Goal: Information Seeking & Learning: Learn about a topic

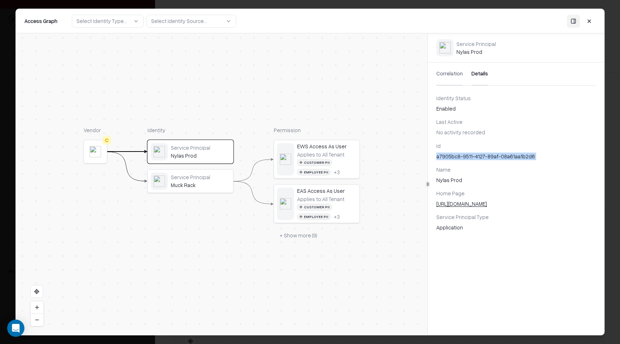
scroll to position [17, 0]
click at [310, 237] on button "+ Show more ( 9 )" at bounding box center [298, 235] width 49 height 13
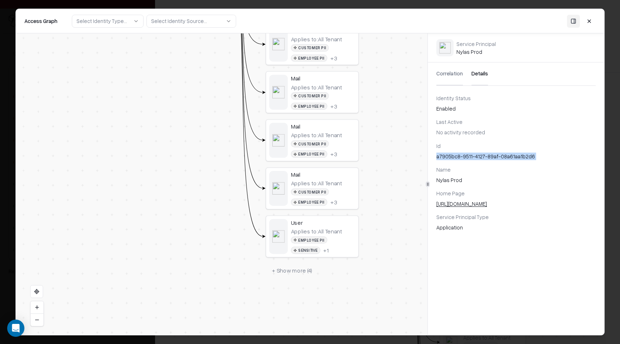
click at [293, 272] on button "+ Show more ( 4 )" at bounding box center [292, 270] width 53 height 14
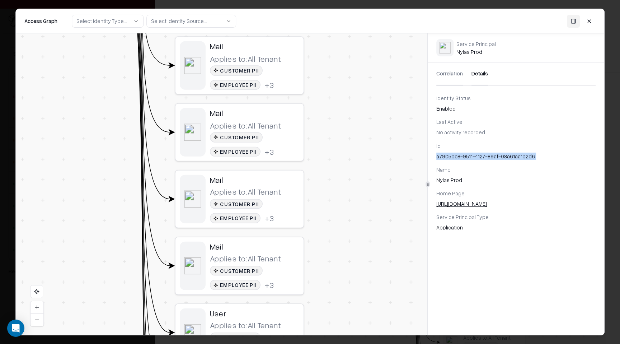
click at [590, 24] on button at bounding box center [589, 20] width 13 height 13
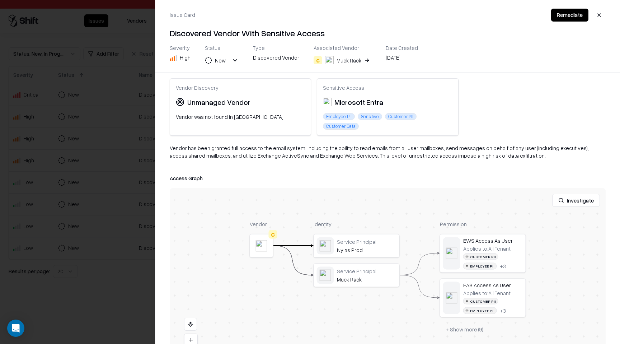
click at [604, 13] on button "button" at bounding box center [599, 15] width 13 height 13
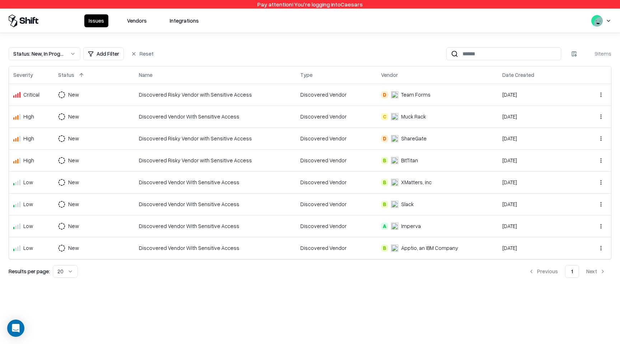
click at [338, 116] on div "Discovered Vendor" at bounding box center [336, 117] width 72 height 8
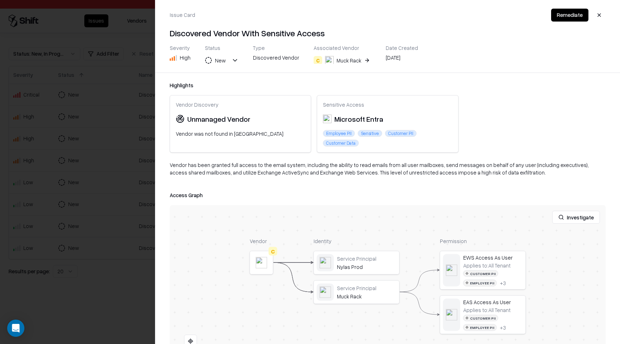
click at [598, 17] on button "button" at bounding box center [599, 15] width 13 height 13
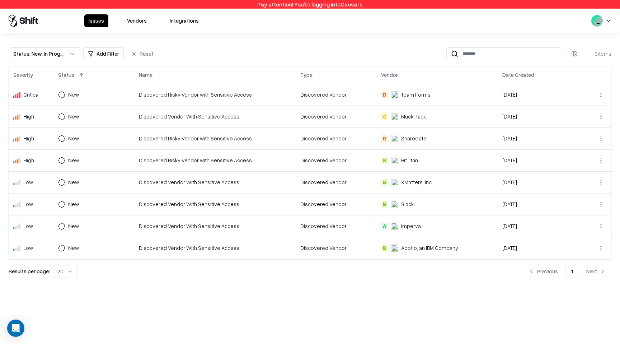
click at [297, 92] on td "Discovered Vendor" at bounding box center [336, 95] width 81 height 22
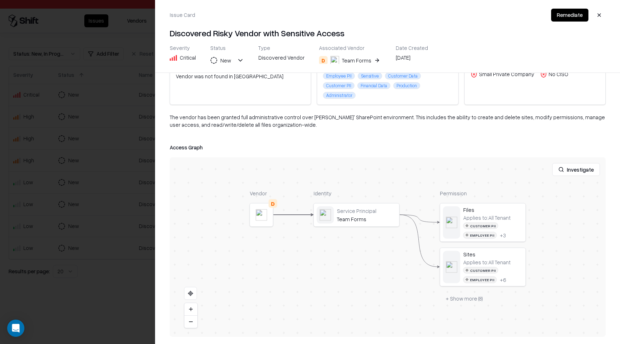
scroll to position [59, 0]
click at [471, 298] on button "+ Show more ( 8 )" at bounding box center [464, 296] width 49 height 13
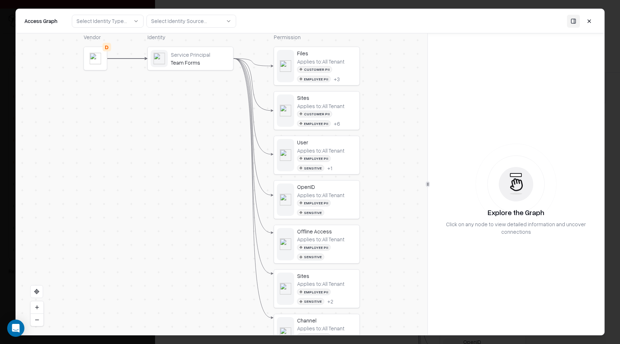
click at [351, 100] on div "Sites" at bounding box center [327, 97] width 60 height 6
